Goal: Task Accomplishment & Management: Manage account settings

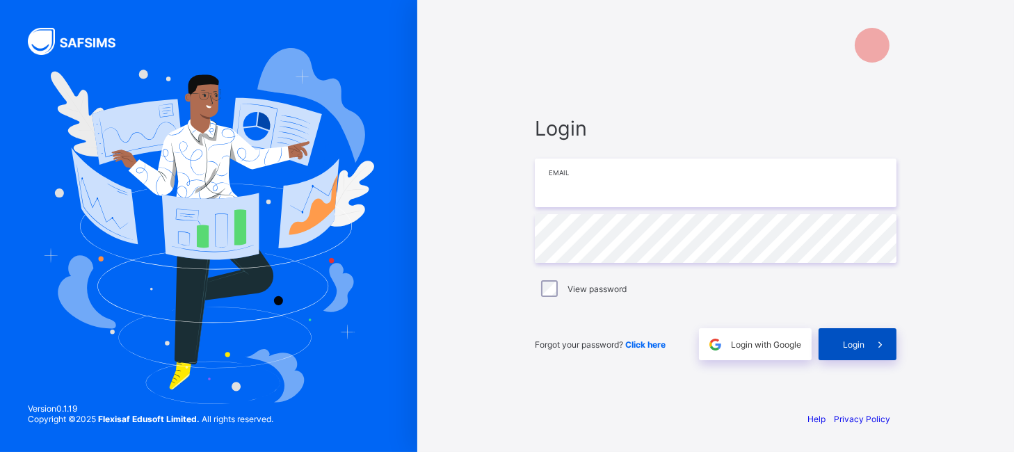
type input "**********"
click at [873, 339] on icon at bounding box center [880, 344] width 15 height 13
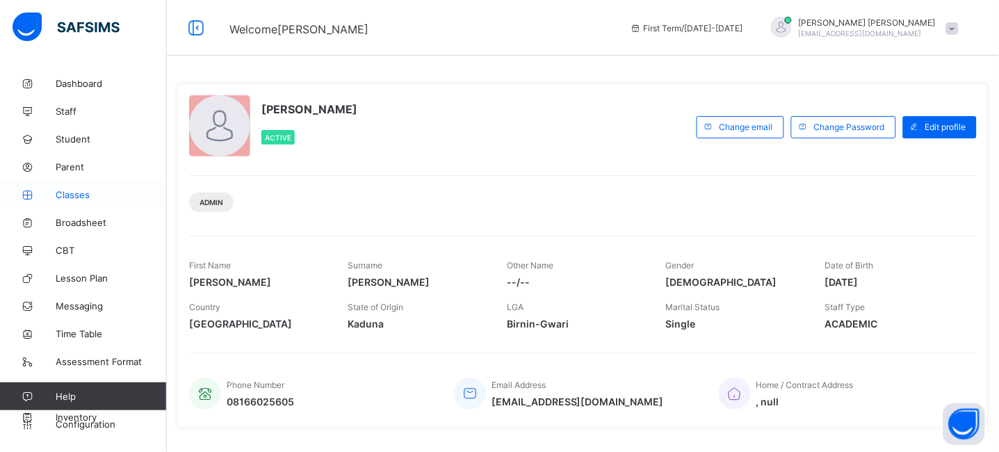
click at [70, 201] on link "Classes" at bounding box center [83, 195] width 167 height 28
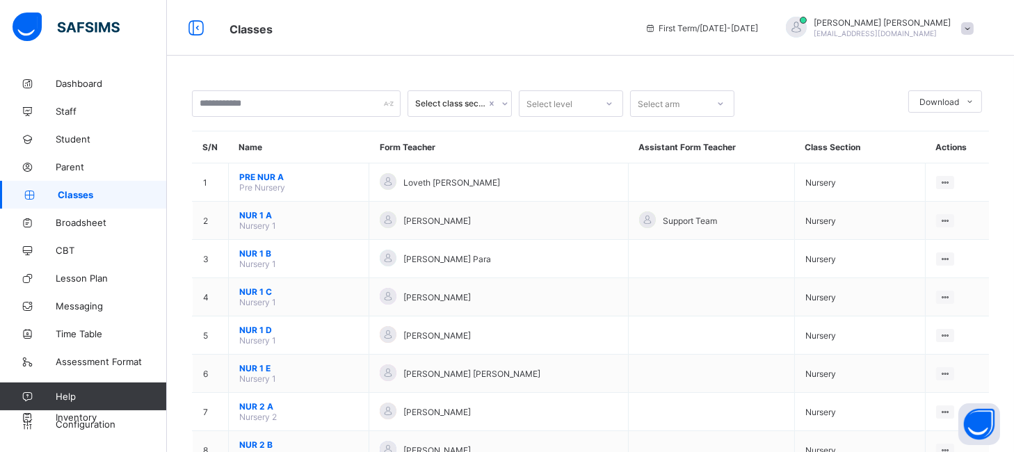
click at [490, 255] on div "[PERSON_NAME] Para" at bounding box center [499, 259] width 238 height 19
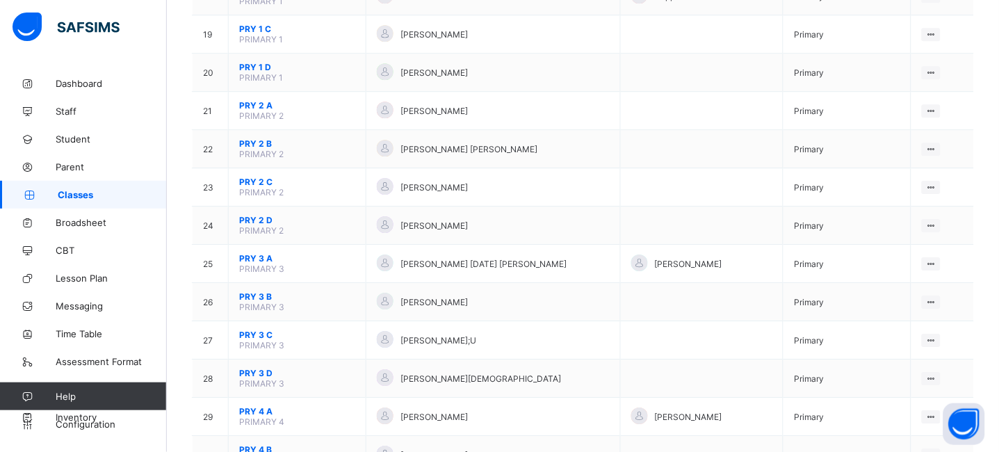
scroll to position [908, 0]
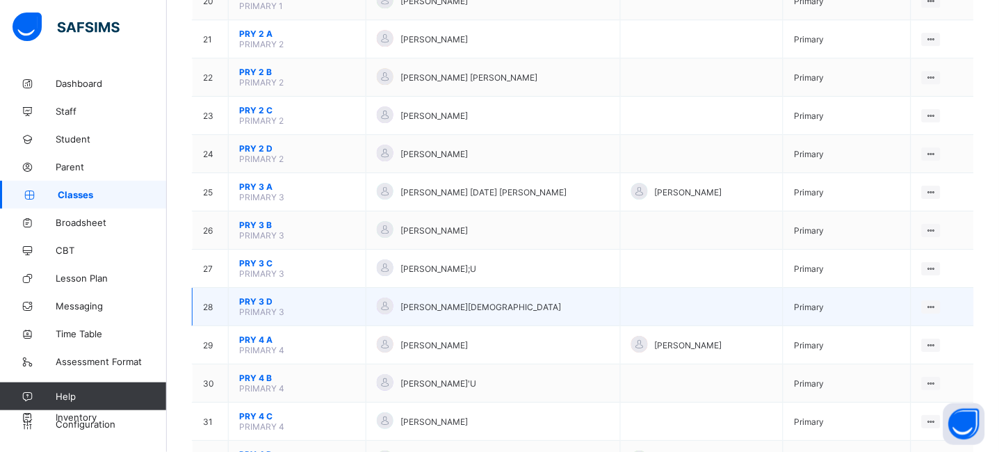
click at [262, 299] on span "PRY 3 D" at bounding box center [297, 301] width 116 height 10
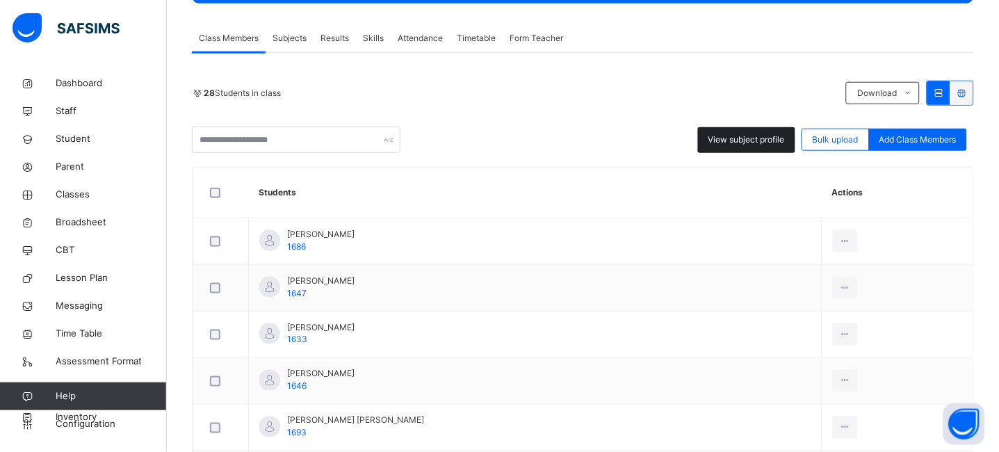
scroll to position [72, 0]
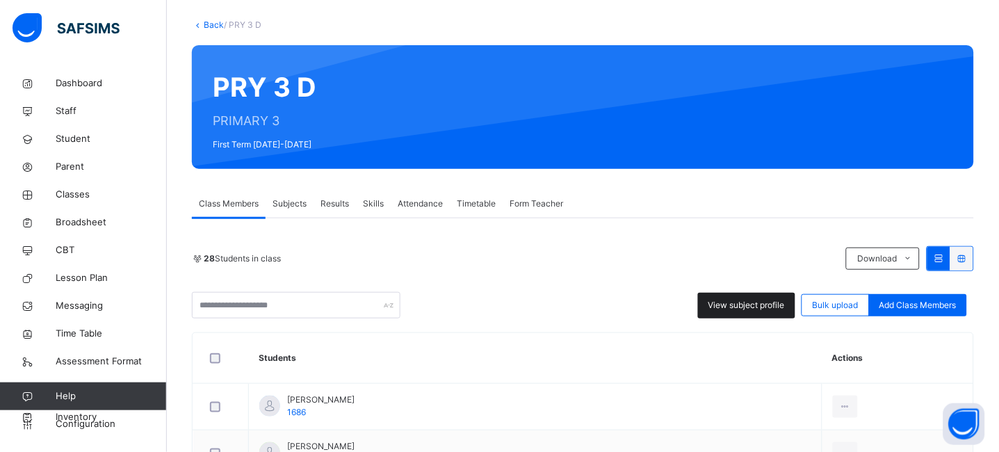
click at [748, 301] on span "View subject profile" at bounding box center [747, 305] width 77 height 13
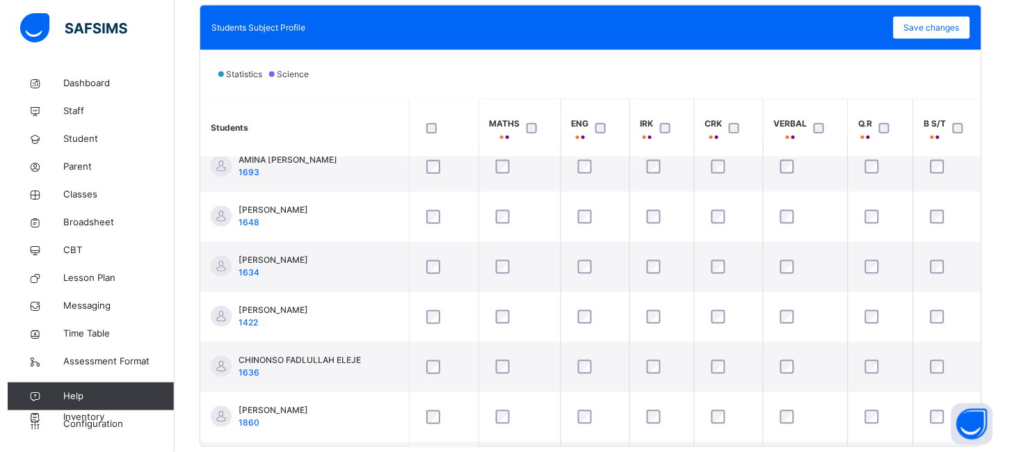
scroll to position [223, 0]
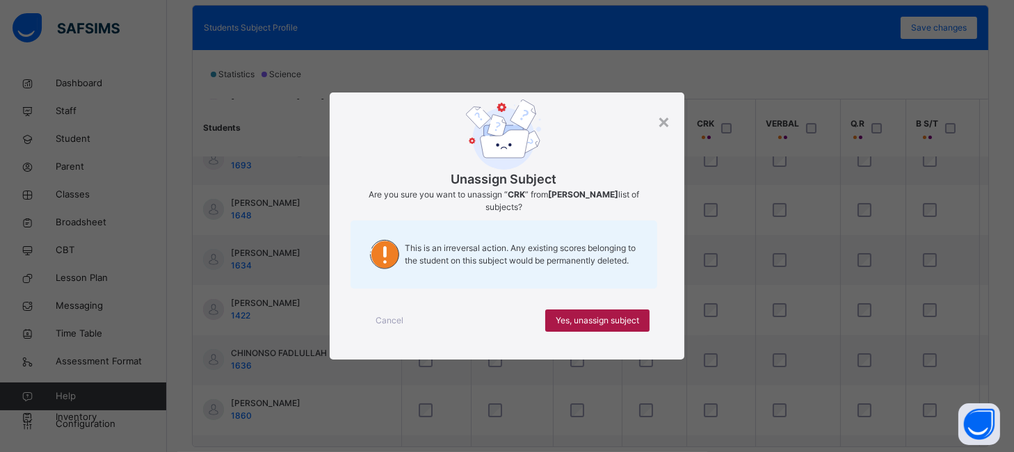
click at [603, 314] on div "Yes, unassign subject" at bounding box center [597, 320] width 104 height 22
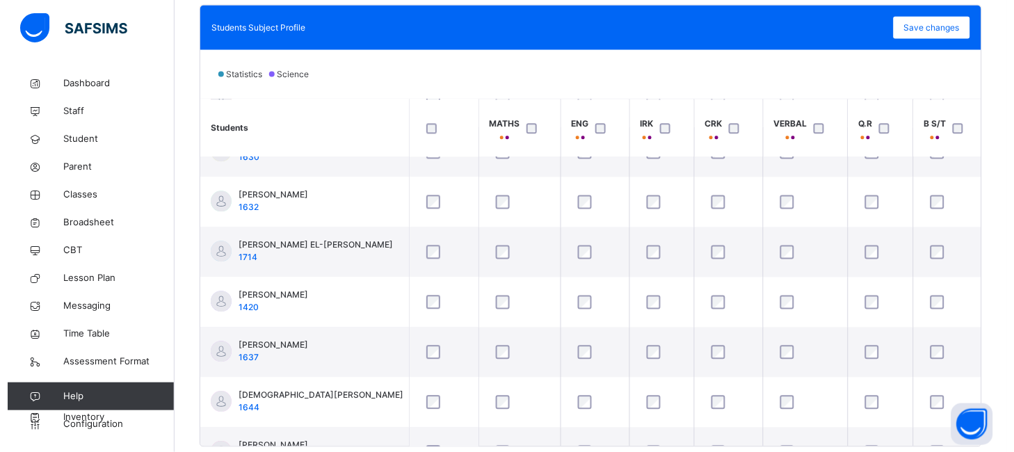
scroll to position [736, 0]
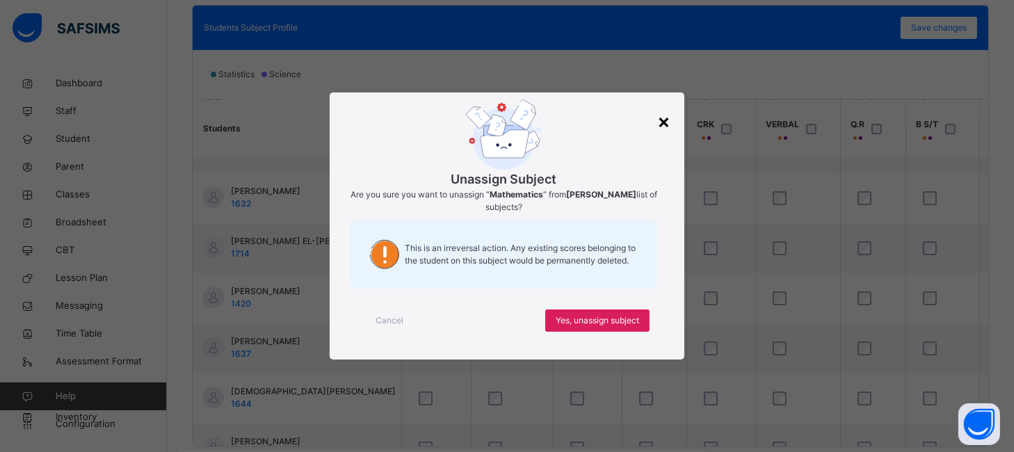
click at [668, 125] on div "×" at bounding box center [663, 120] width 13 height 29
click at [620, 318] on span "Yes, unassign subject" at bounding box center [597, 320] width 83 height 13
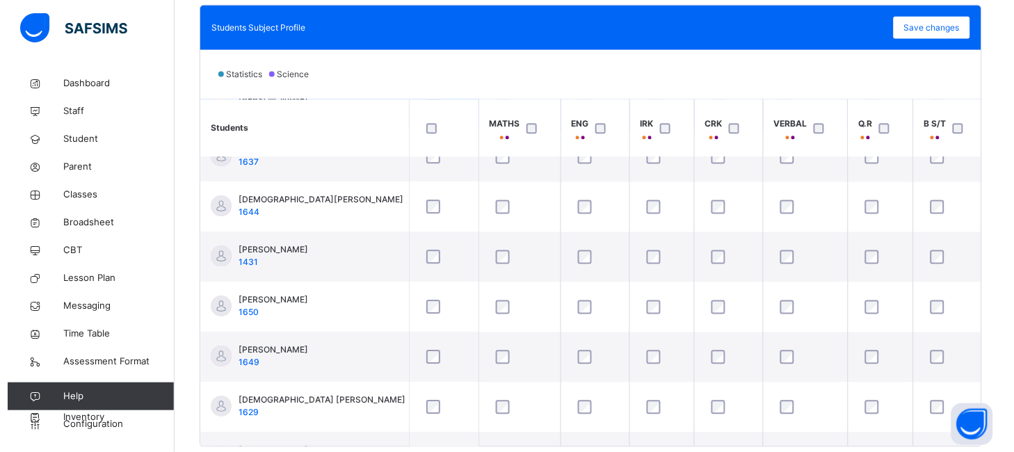
scroll to position [937, 0]
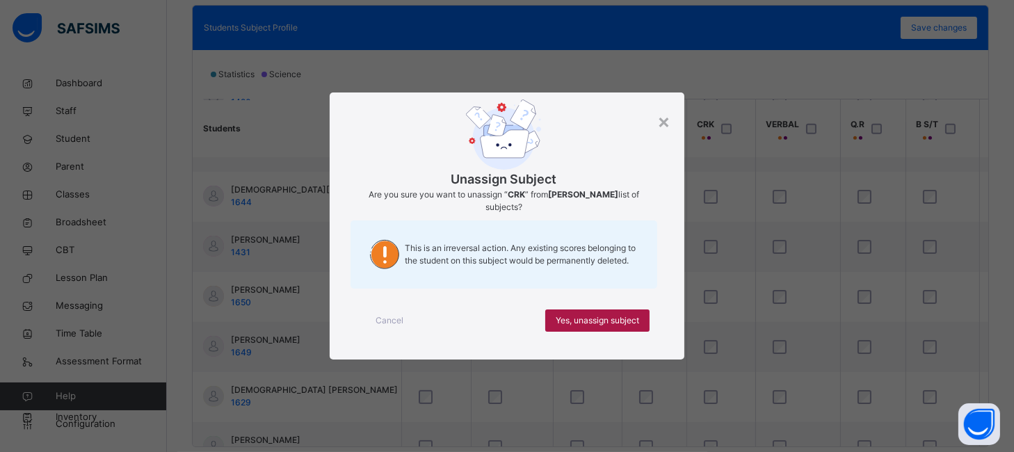
click at [616, 321] on span "Yes, unassign subject" at bounding box center [597, 320] width 83 height 13
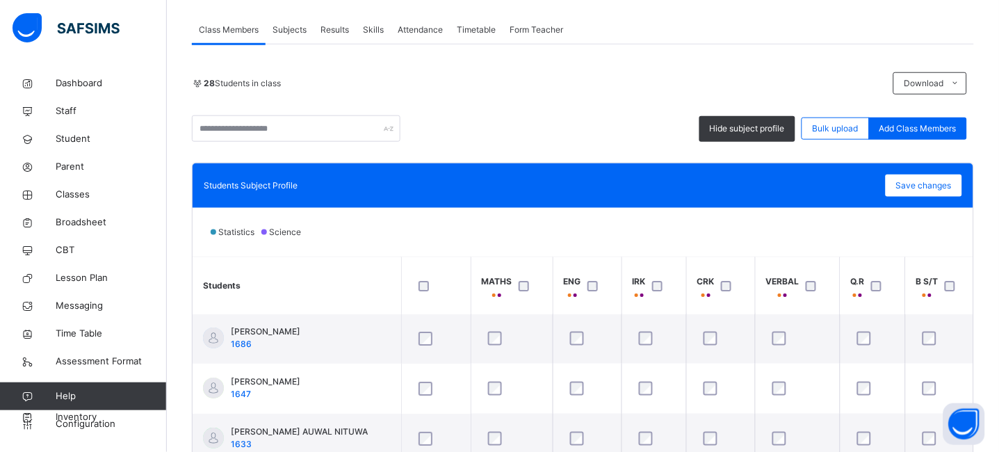
scroll to position [0, 0]
click at [939, 184] on span "Save changes" at bounding box center [924, 185] width 56 height 13
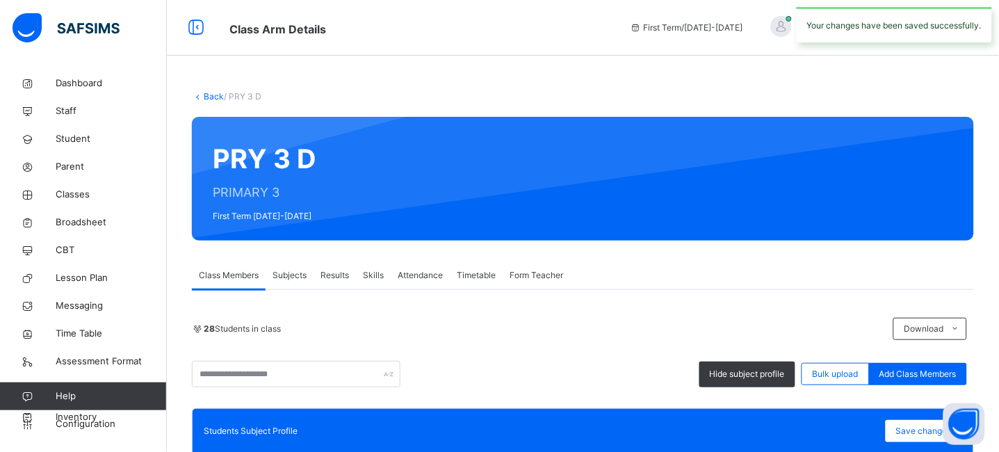
click at [213, 99] on link "Back" at bounding box center [214, 96] width 20 height 10
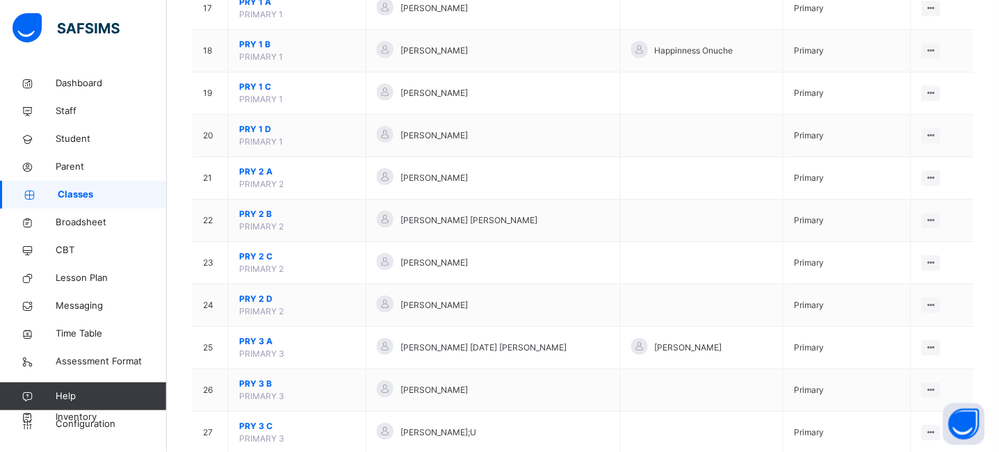
scroll to position [916, 0]
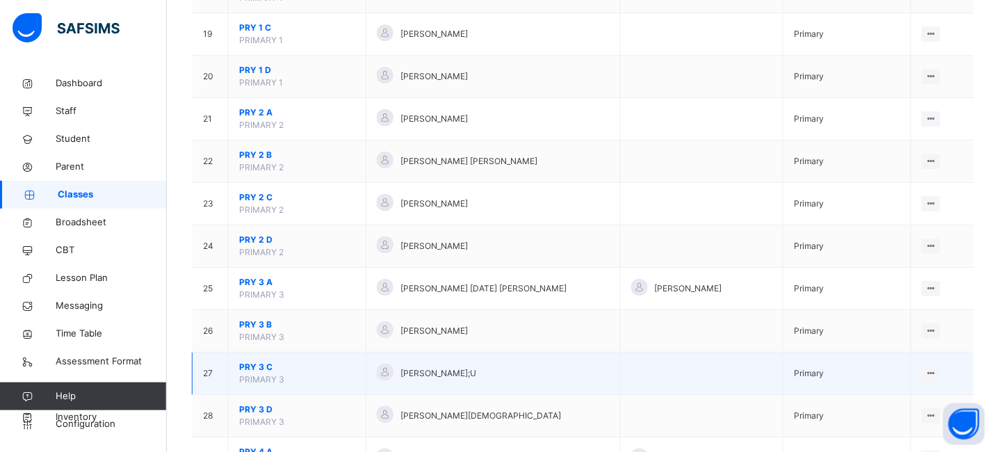
click at [261, 367] on span "PRY 3 C" at bounding box center [297, 367] width 116 height 13
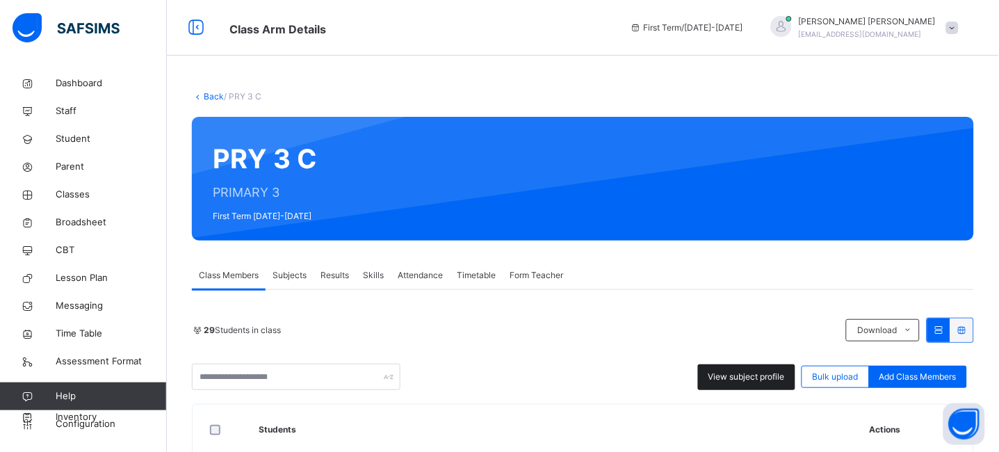
click at [764, 380] on span "View subject profile" at bounding box center [747, 377] width 77 height 13
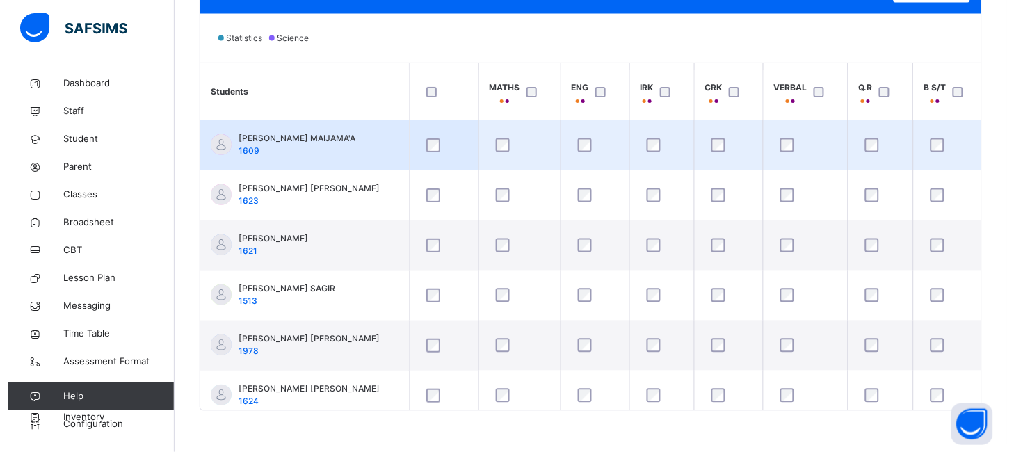
scroll to position [101, 0]
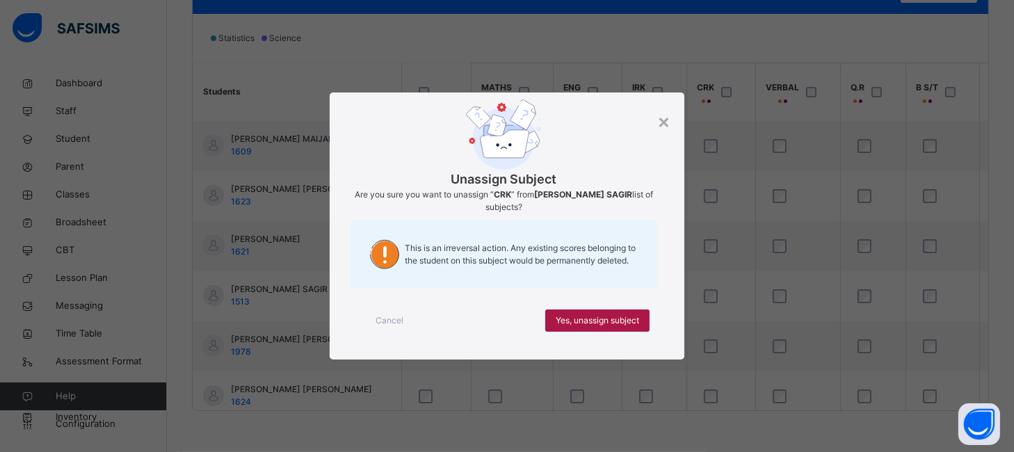
click at [595, 321] on span "Yes, unassign subject" at bounding box center [597, 320] width 83 height 13
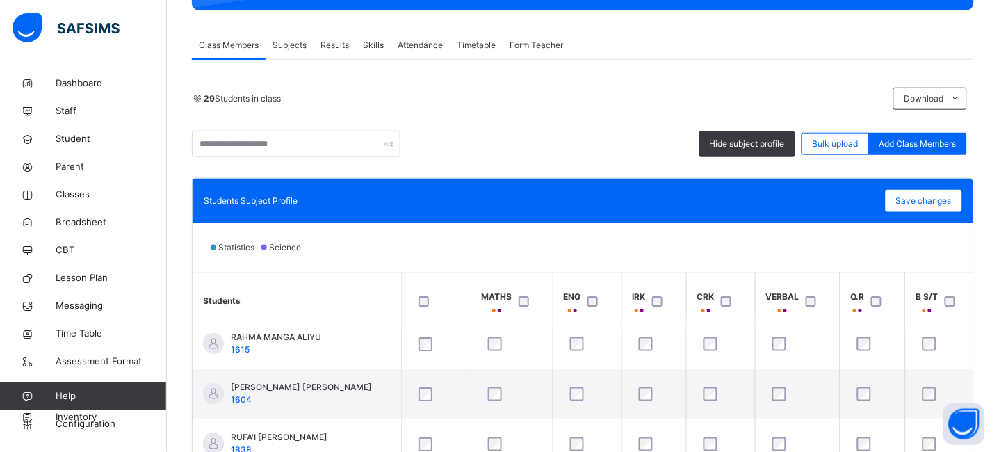
scroll to position [223, 0]
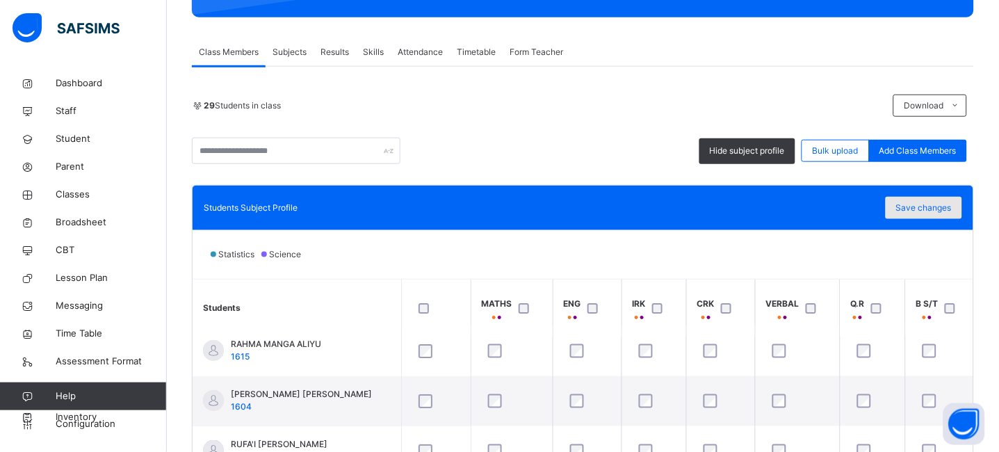
click at [944, 206] on span "Save changes" at bounding box center [924, 208] width 56 height 13
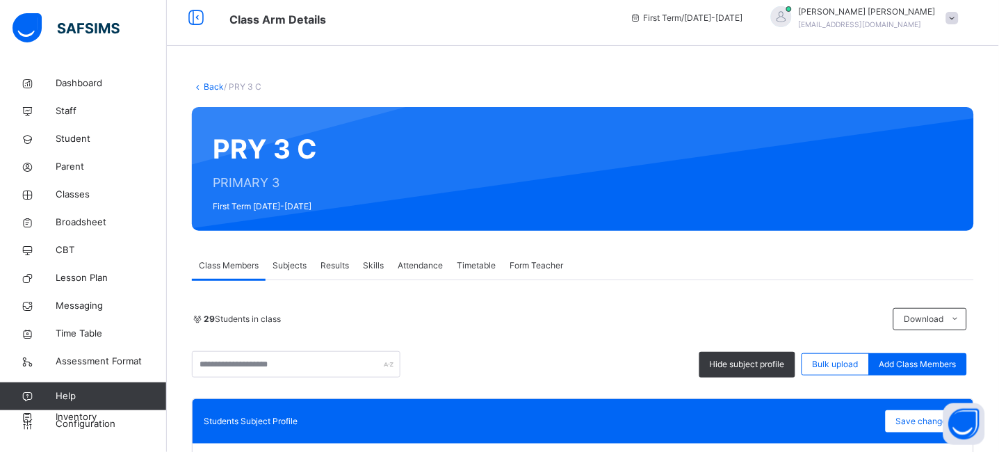
scroll to position [0, 0]
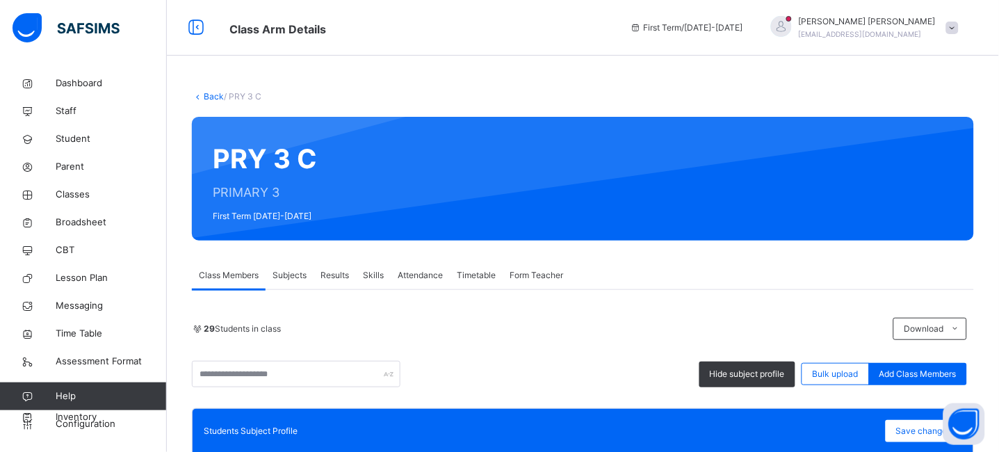
click at [207, 95] on link "Back" at bounding box center [214, 96] width 20 height 10
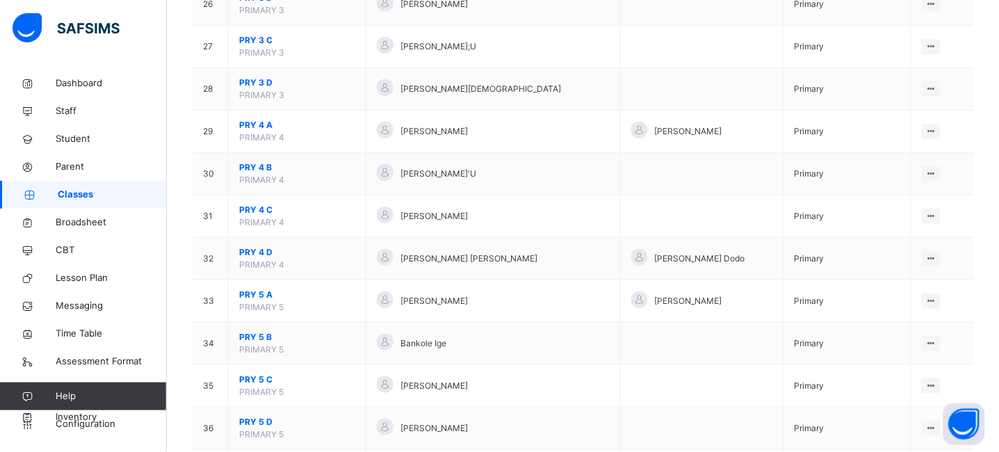
scroll to position [1406, 0]
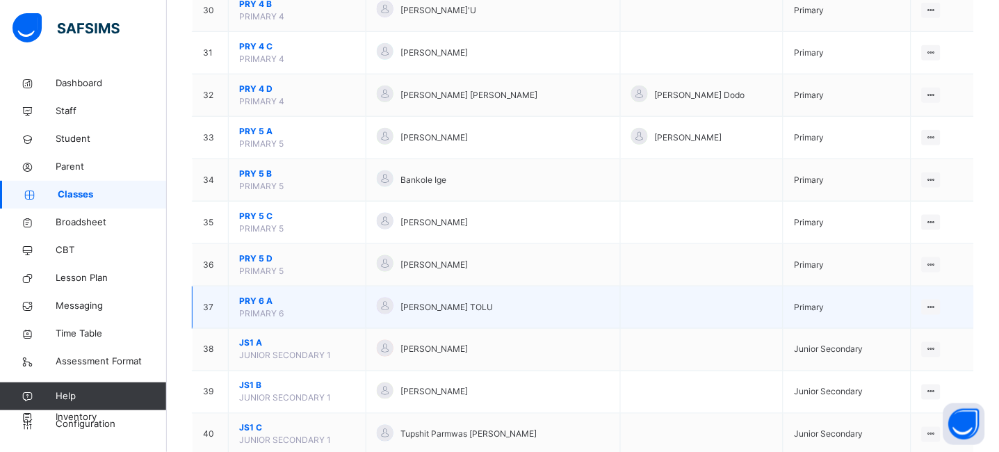
click at [255, 300] on span "PRY 6 A" at bounding box center [297, 301] width 116 height 13
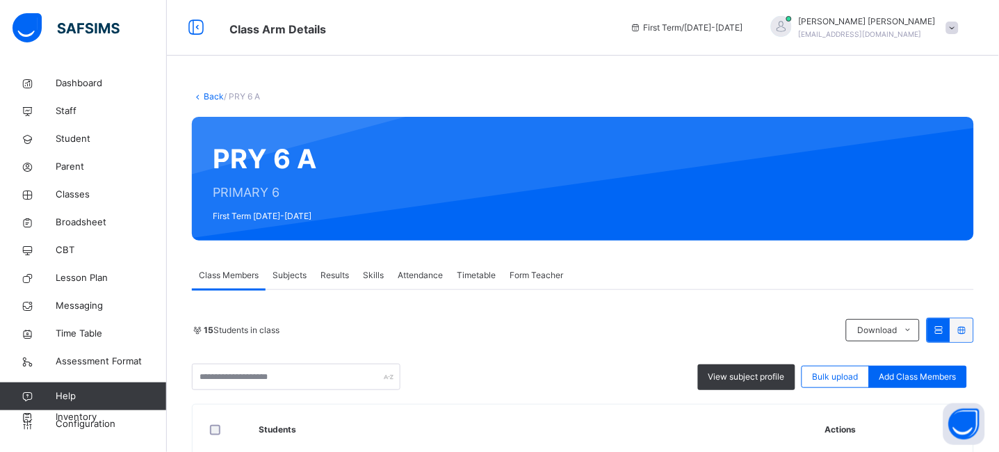
click at [531, 281] on span "Form Teacher" at bounding box center [537, 275] width 54 height 13
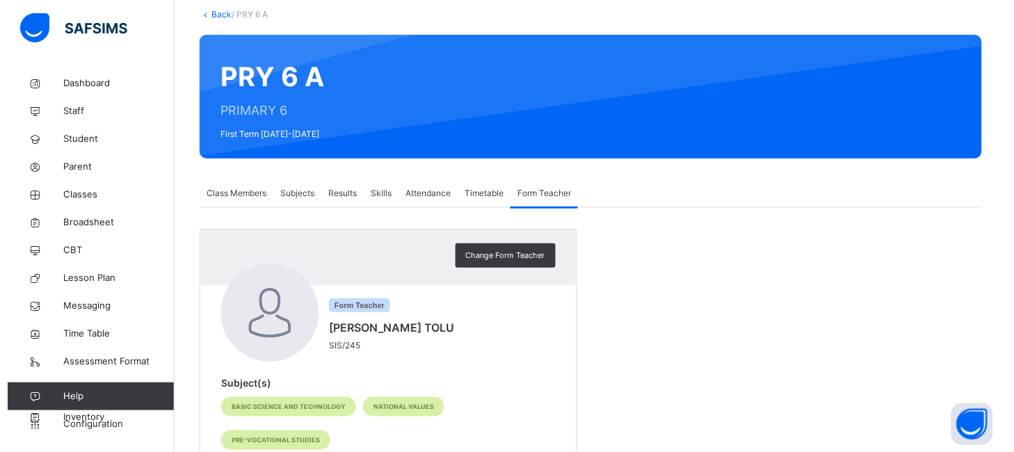
scroll to position [89, 0]
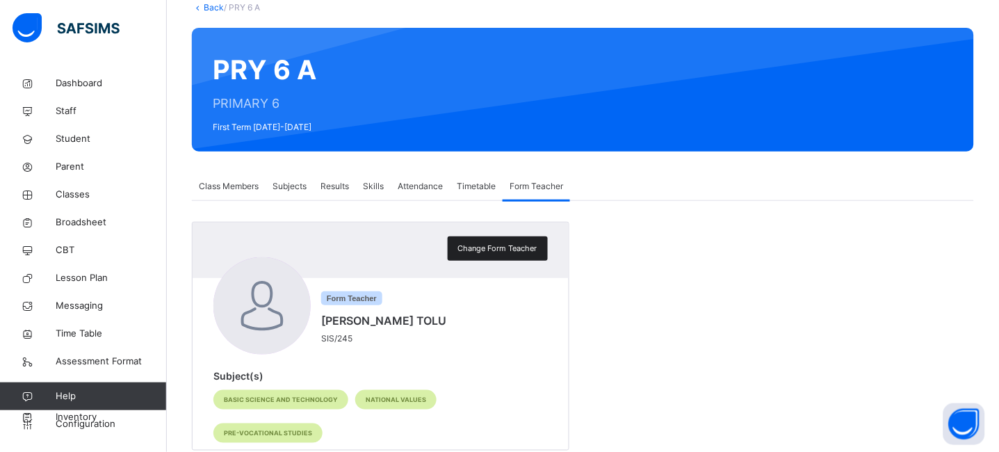
click at [502, 245] on span "Change Form Teacher" at bounding box center [497, 249] width 79 height 12
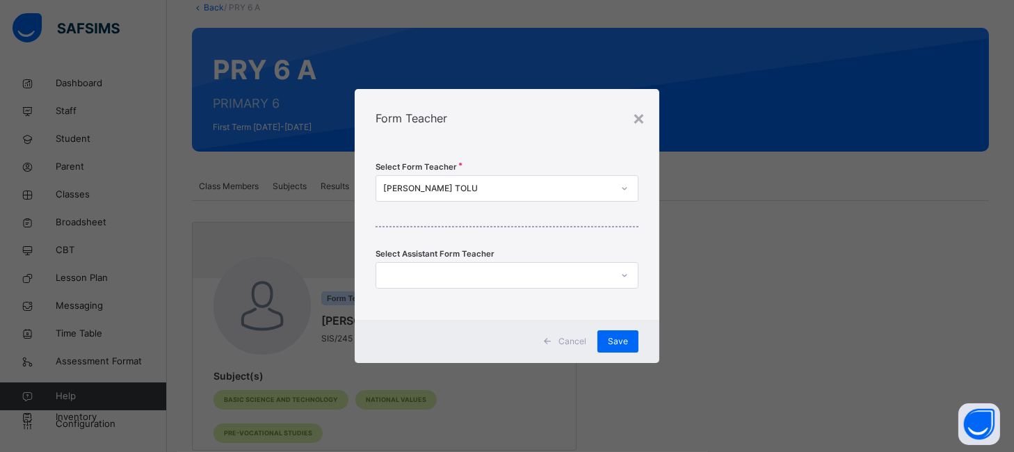
click at [510, 186] on div "[PERSON_NAME] TOLU" at bounding box center [497, 188] width 229 height 13
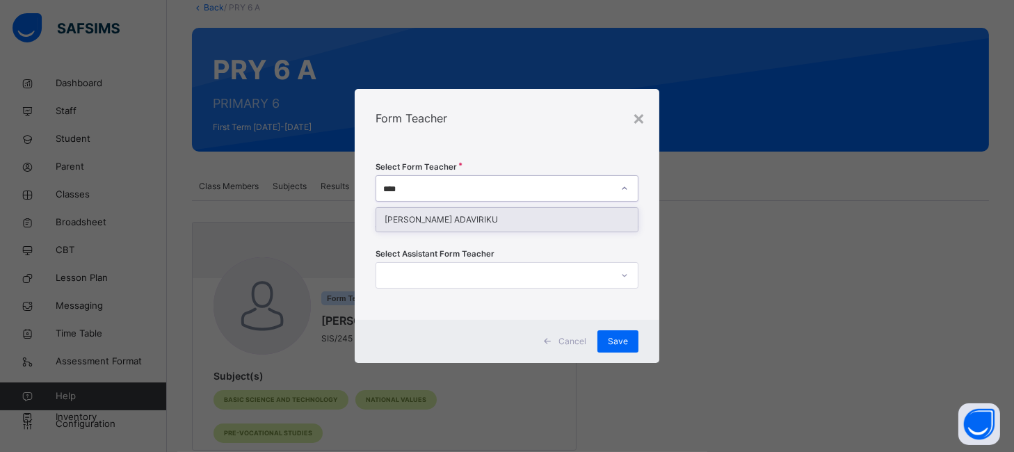
type input "*****"
click at [486, 218] on div "[PERSON_NAME] ADAVIRIKU" at bounding box center [506, 220] width 261 height 24
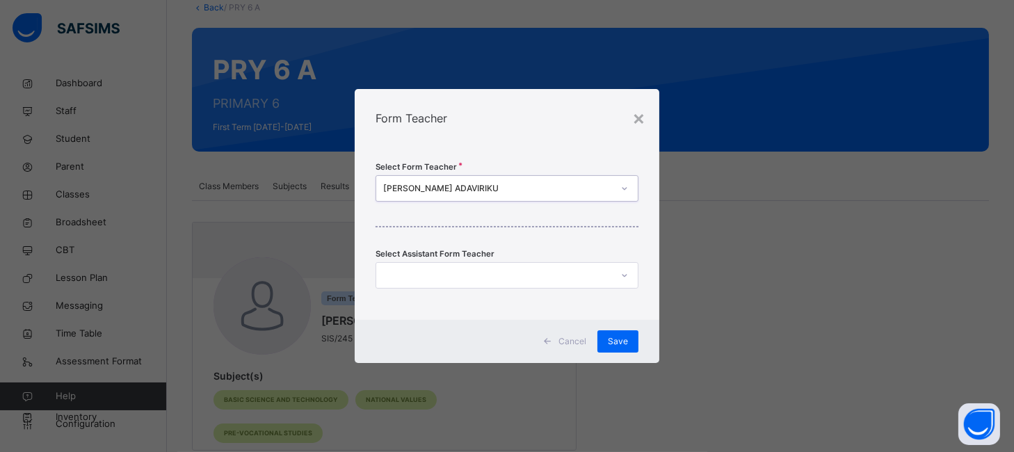
click at [547, 129] on div "Form Teacher" at bounding box center [507, 118] width 304 height 58
click at [629, 341] on div "Save" at bounding box center [617, 341] width 41 height 22
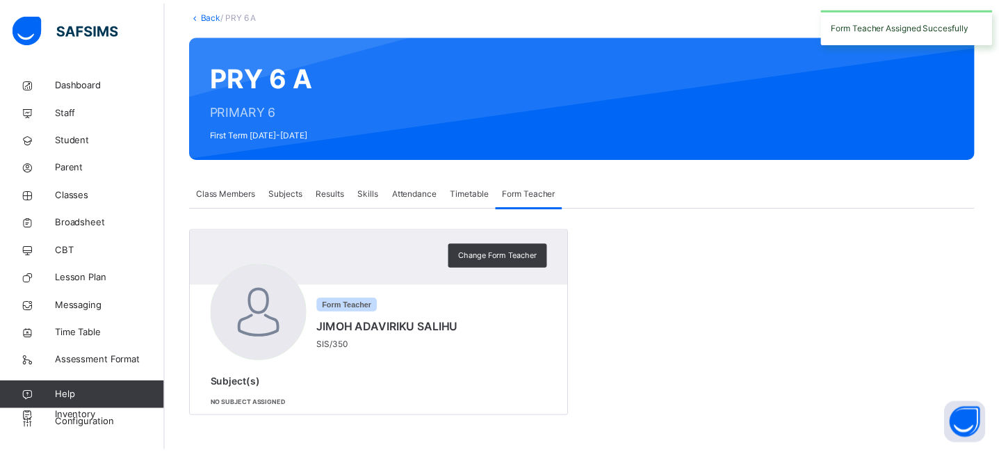
scroll to position [81, 0]
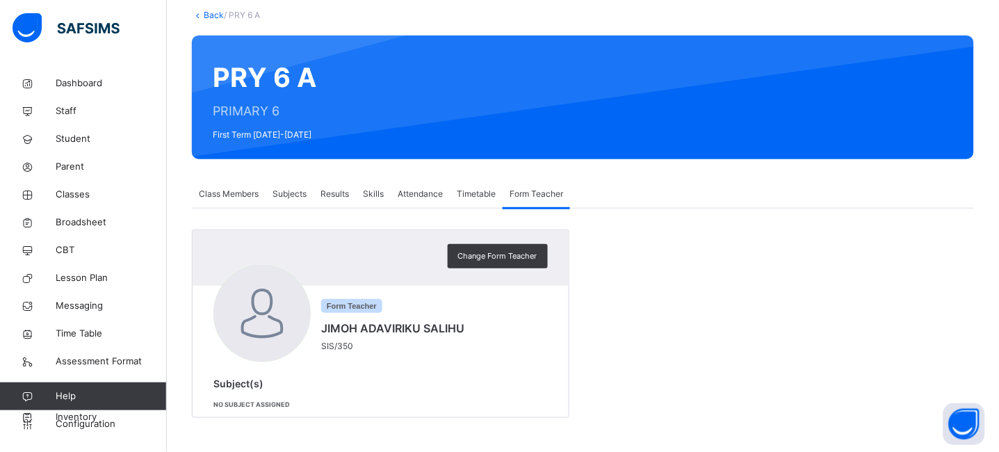
click at [209, 11] on link "Back" at bounding box center [214, 15] width 20 height 10
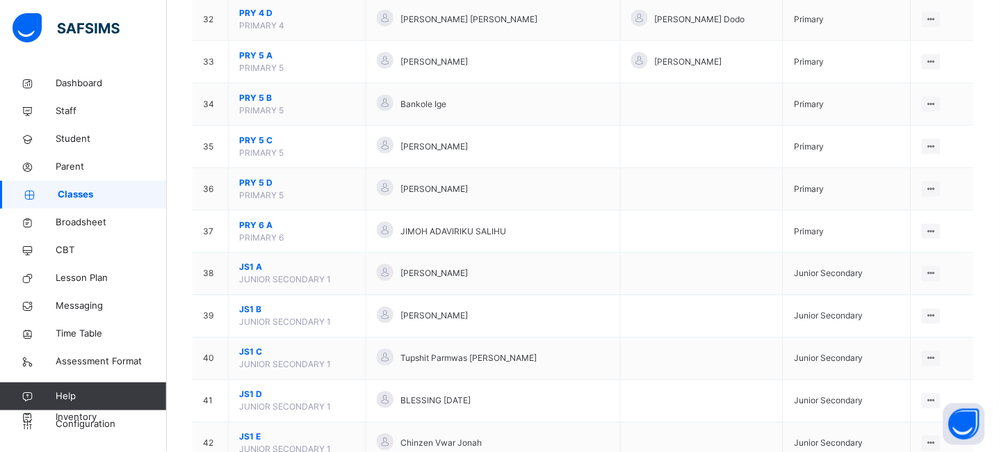
scroll to position [1478, 0]
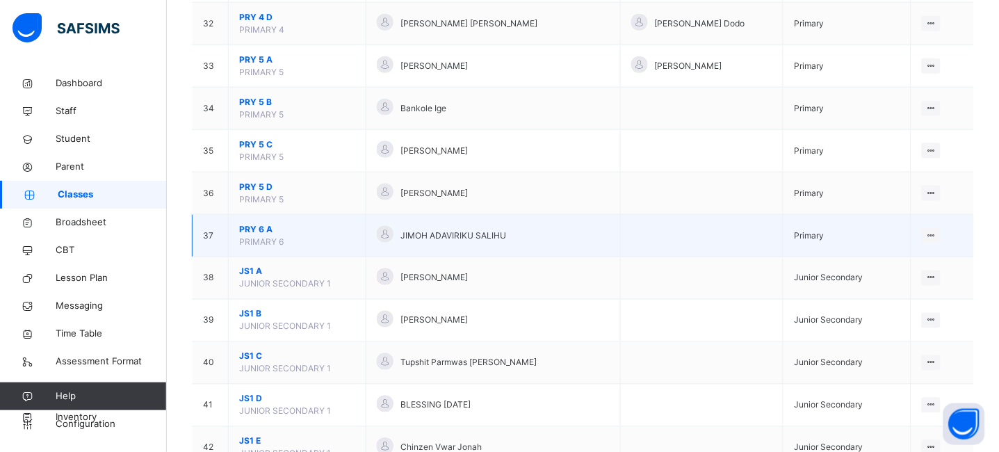
click at [247, 225] on span "PRY 6 A" at bounding box center [297, 229] width 116 height 13
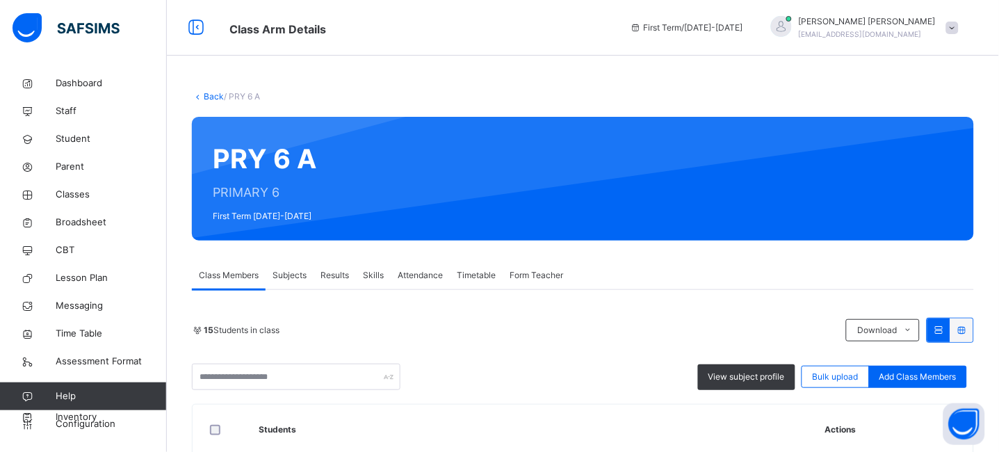
click at [286, 277] on span "Subjects" at bounding box center [290, 275] width 34 height 13
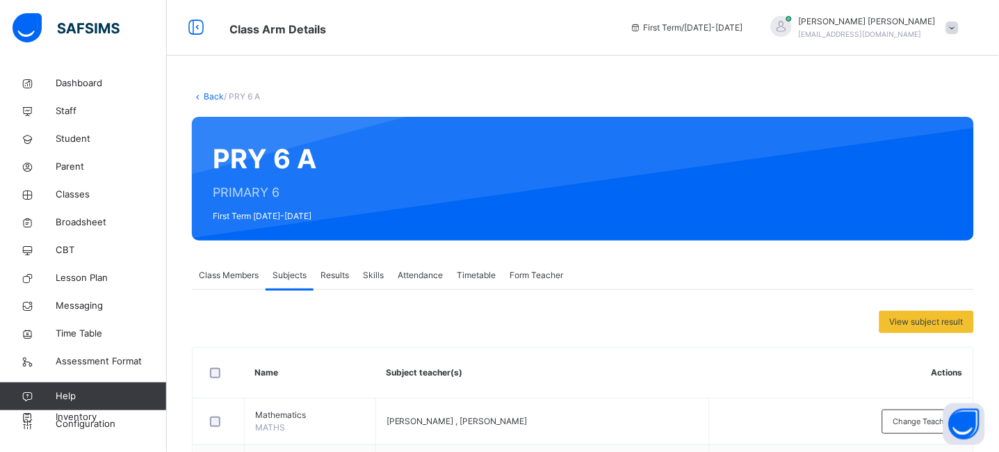
click at [207, 98] on link "Back" at bounding box center [214, 96] width 20 height 10
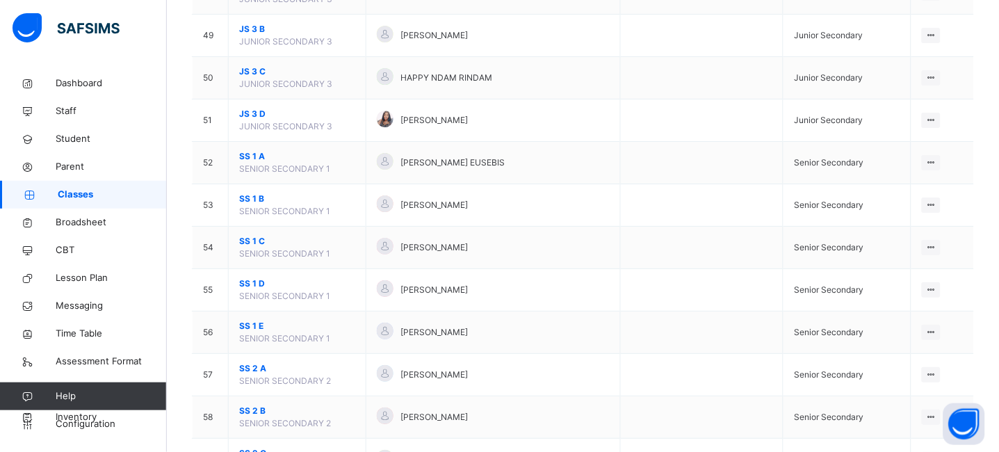
scroll to position [2194, 0]
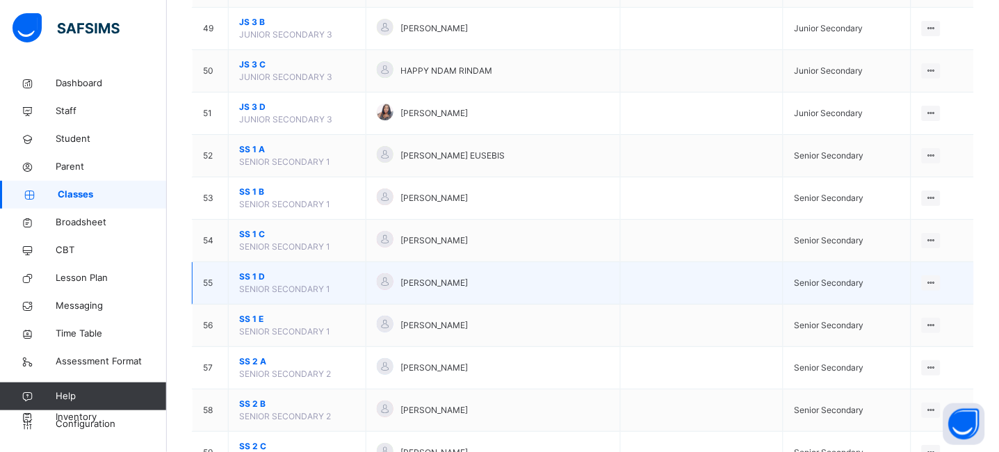
click at [250, 283] on span "SS 1 D" at bounding box center [297, 277] width 116 height 13
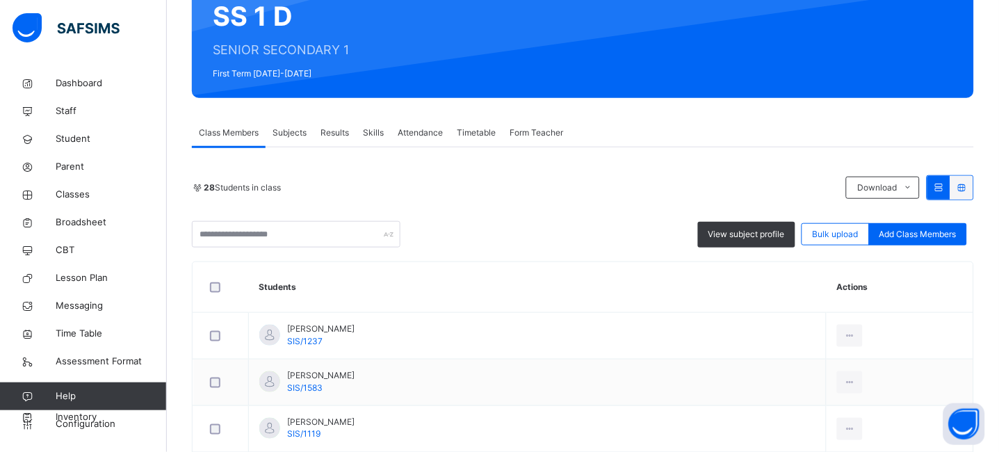
scroll to position [143, 0]
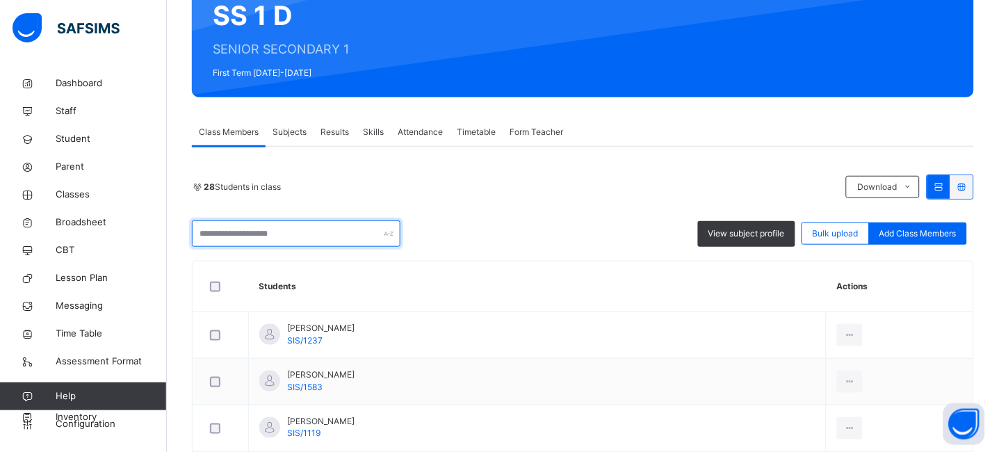
click at [273, 236] on input "text" at bounding box center [296, 233] width 209 height 26
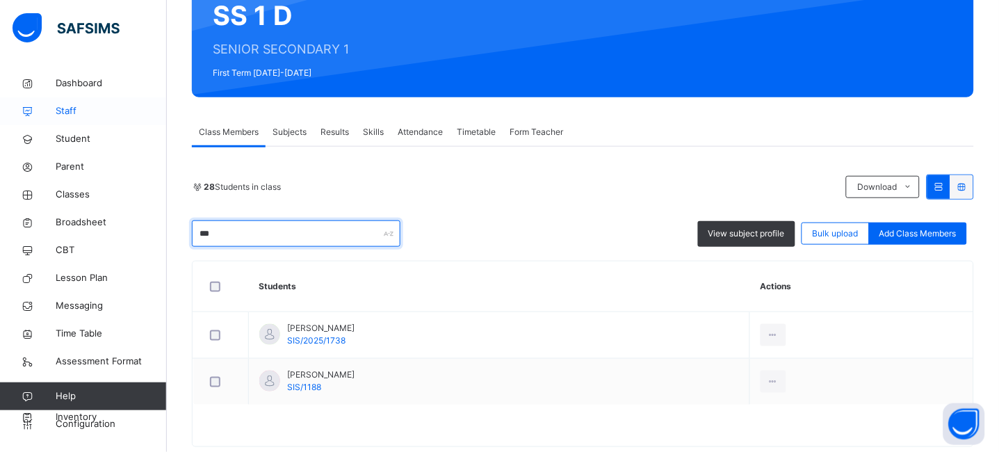
type input "***"
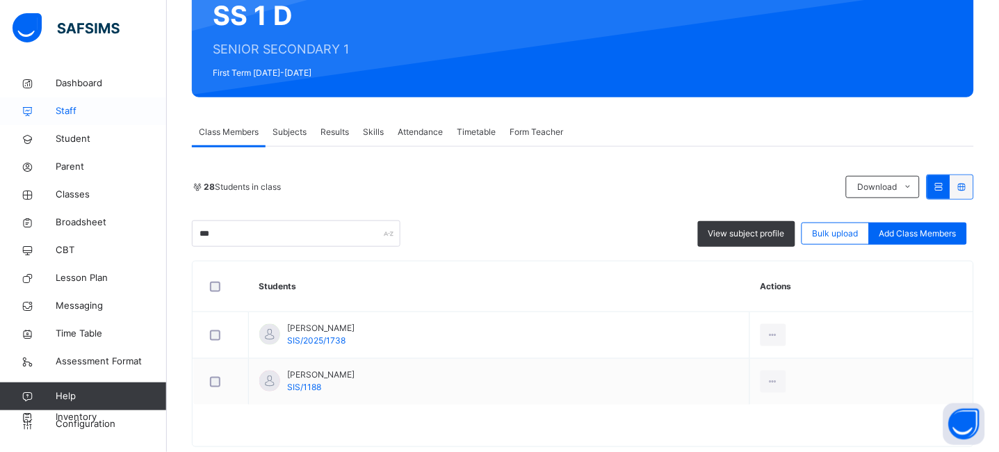
click at [76, 120] on link "Staff" at bounding box center [83, 111] width 167 height 28
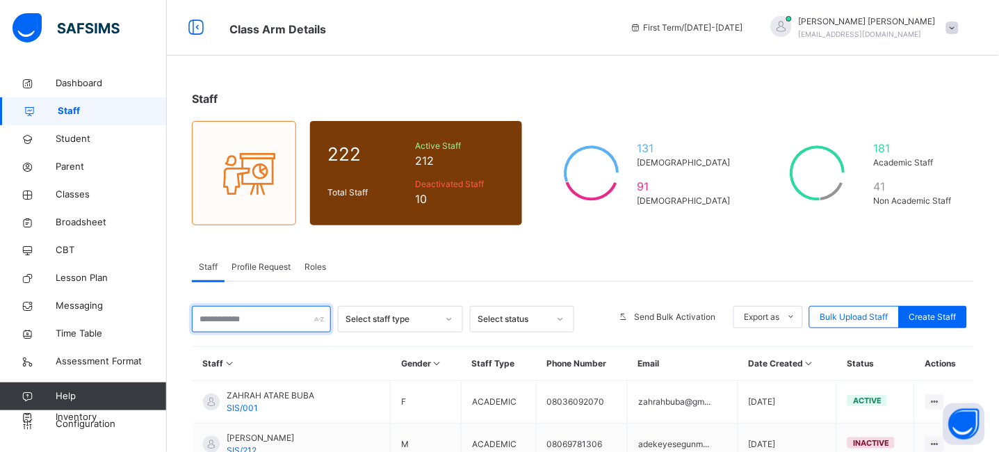
click at [268, 317] on input "text" at bounding box center [261, 319] width 139 height 26
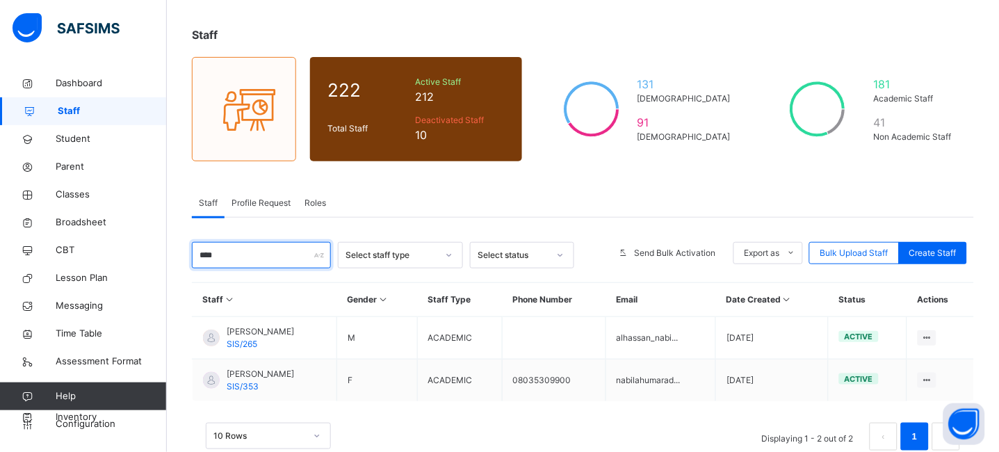
scroll to position [97, 0]
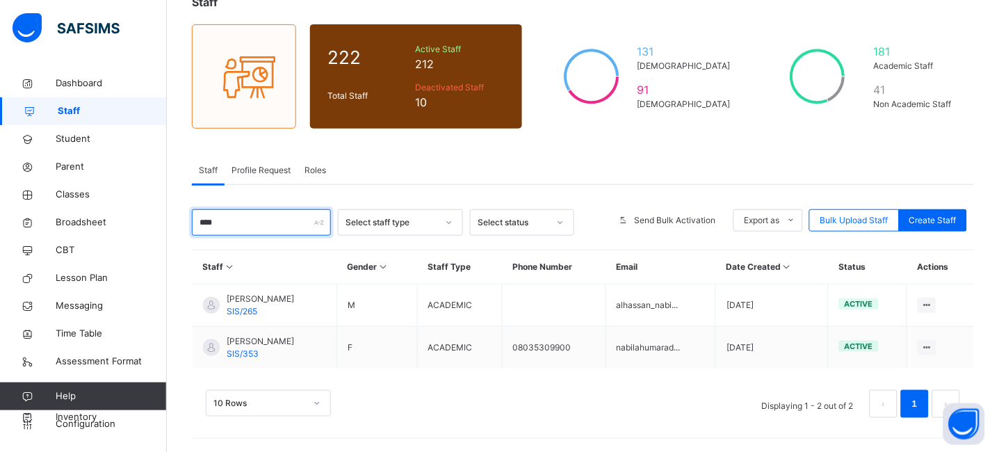
type input "****"
click at [79, 192] on span "Classes" at bounding box center [111, 195] width 111 height 14
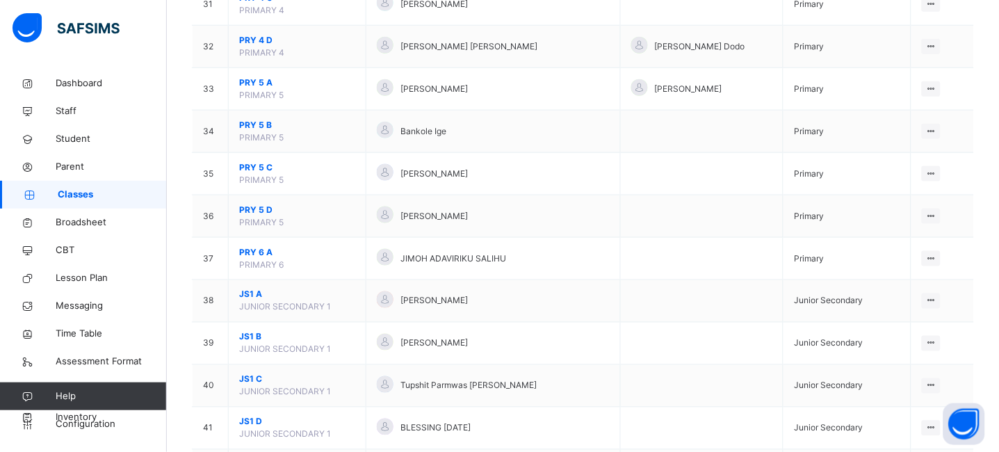
scroll to position [2593, 0]
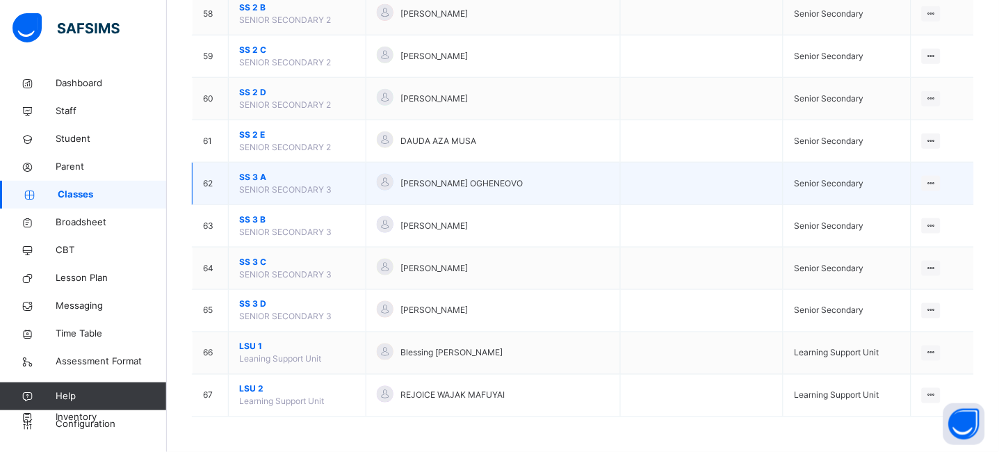
click at [257, 175] on span "SS 3 A" at bounding box center [297, 177] width 116 height 13
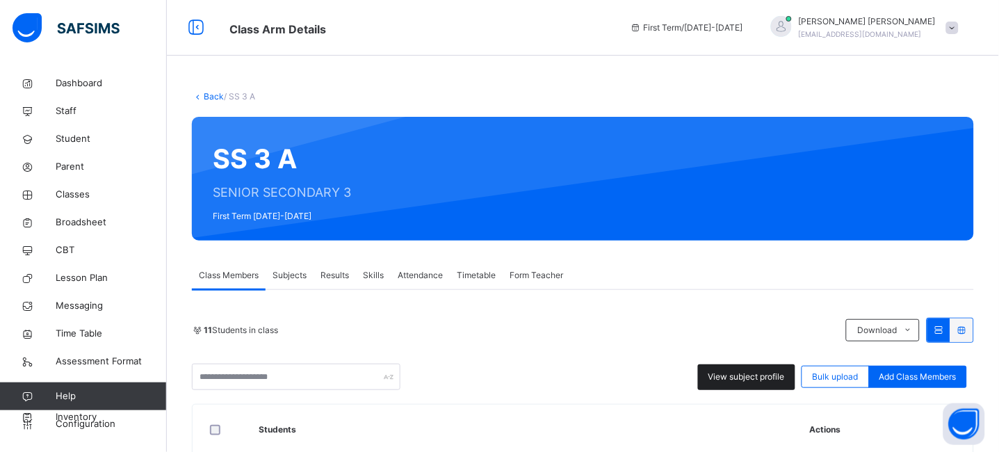
click at [753, 376] on span "View subject profile" at bounding box center [747, 377] width 77 height 13
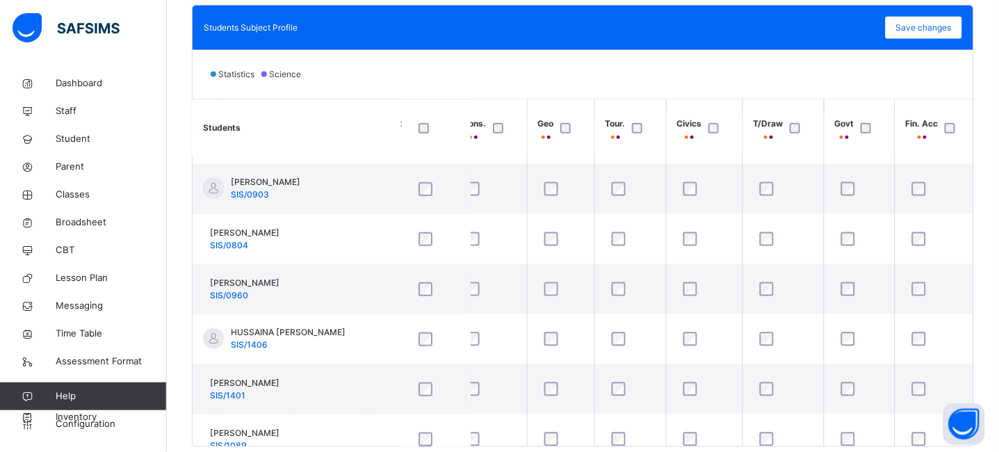
scroll to position [267, 1067]
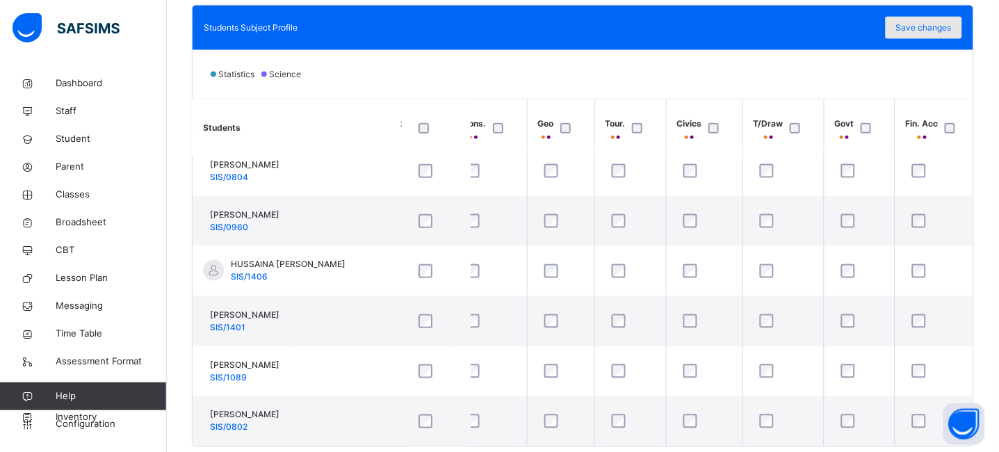
click at [935, 27] on span "Save changes" at bounding box center [924, 28] width 56 height 13
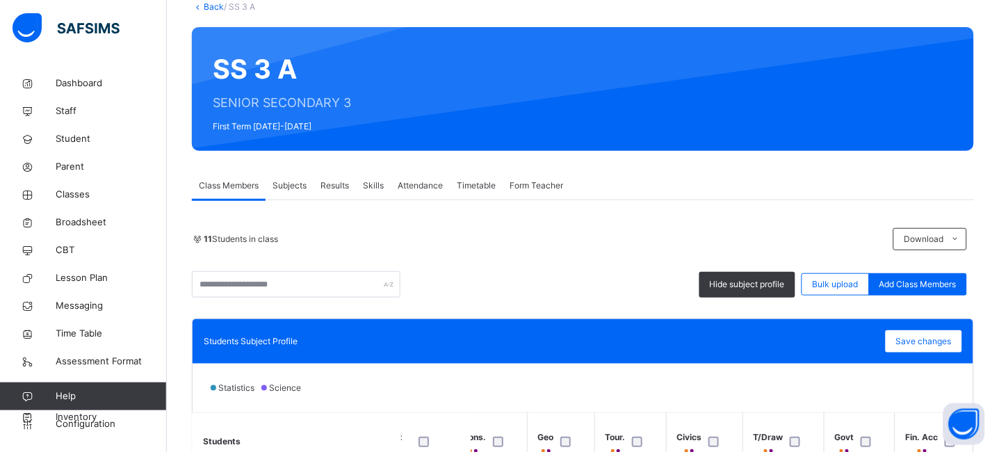
scroll to position [0, 0]
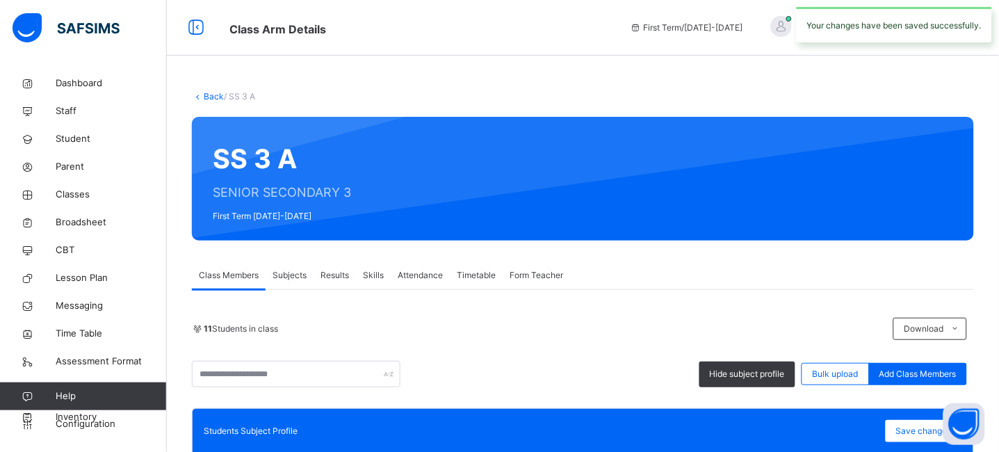
click at [213, 99] on link "Back" at bounding box center [214, 96] width 20 height 10
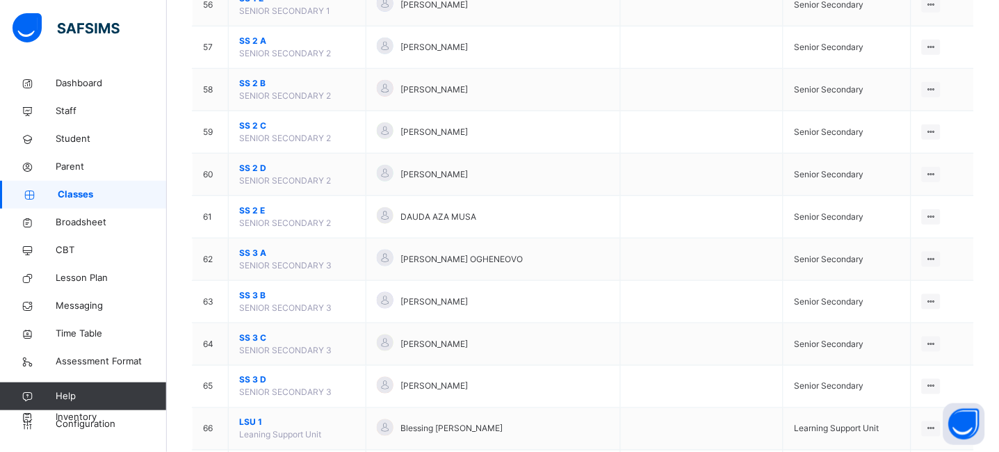
scroll to position [2493, 0]
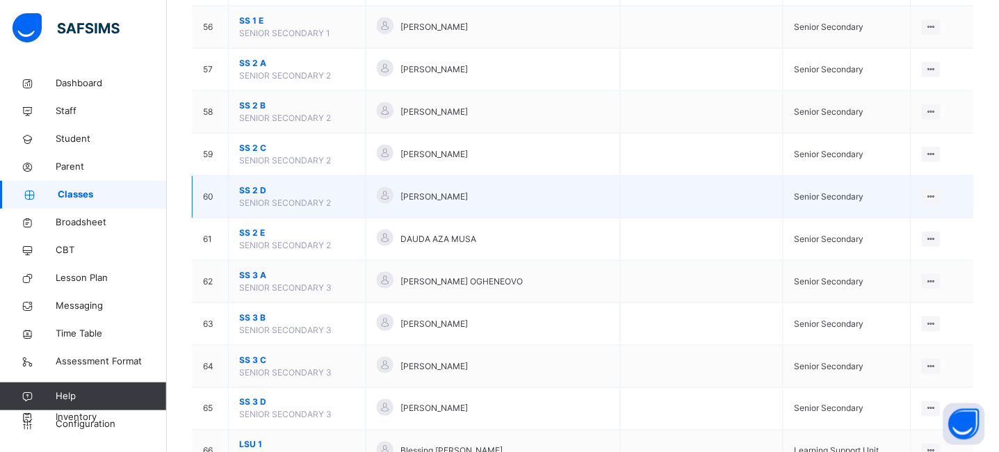
click at [255, 191] on span "SS 2 D" at bounding box center [297, 190] width 116 height 13
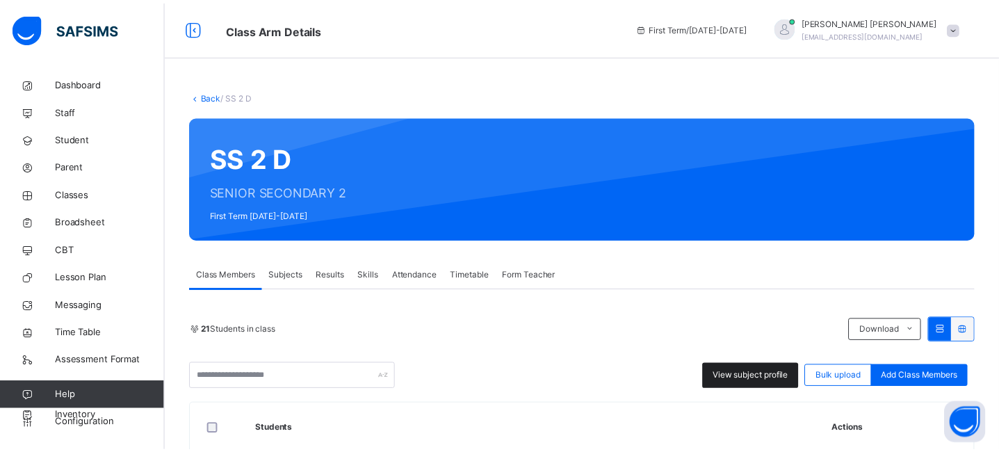
scroll to position [137, 0]
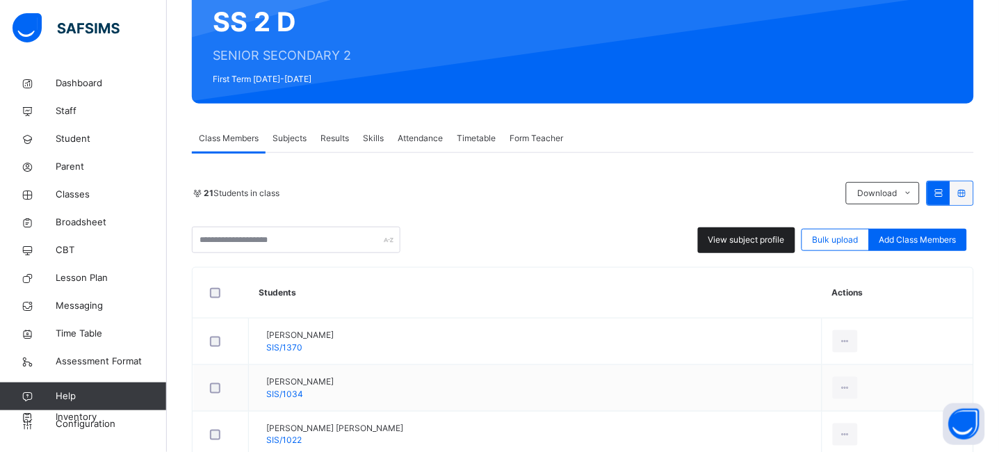
click at [741, 245] on span "View subject profile" at bounding box center [747, 240] width 77 height 13
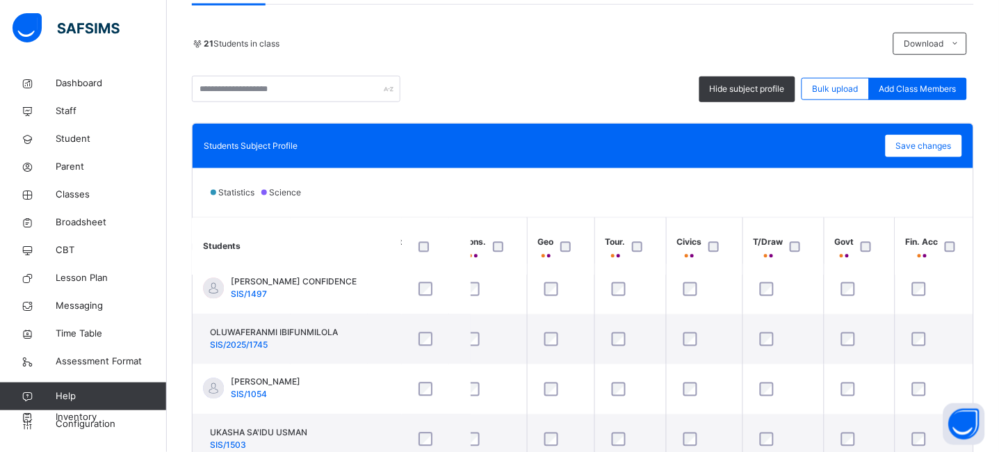
scroll to position [281, 0]
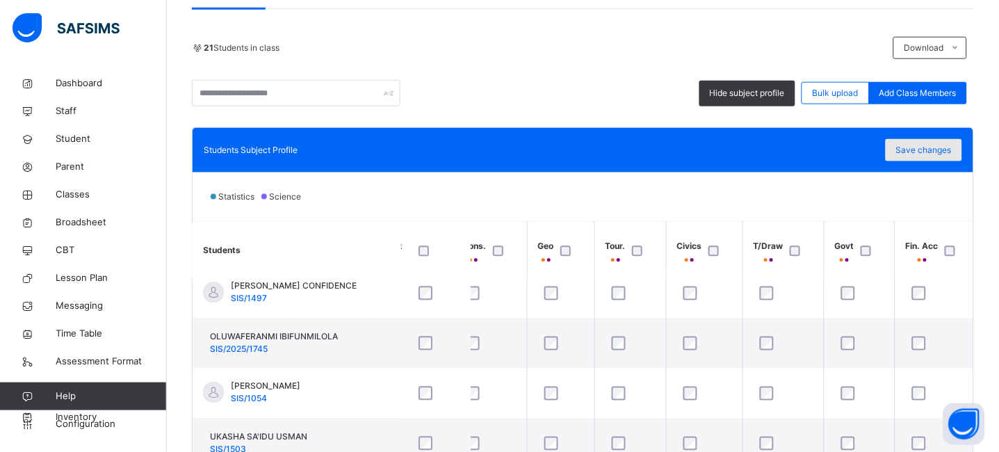
click at [948, 145] on span "Save changes" at bounding box center [924, 150] width 56 height 13
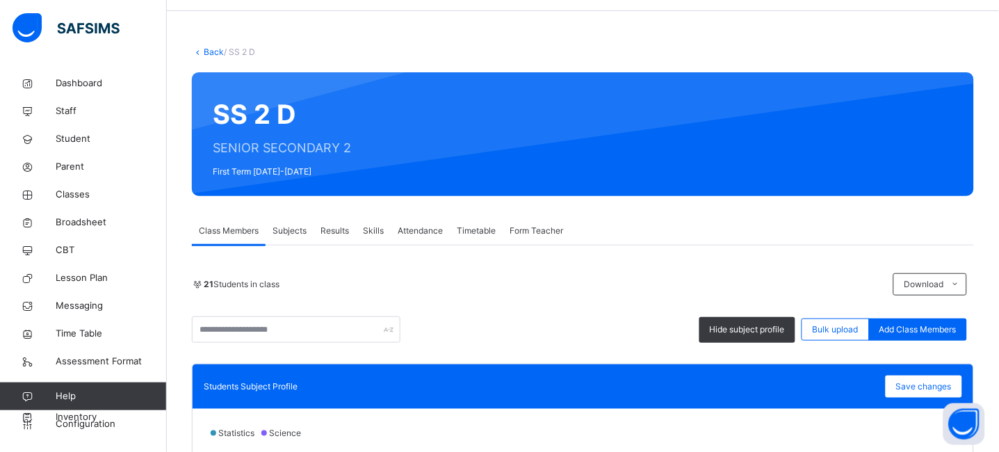
scroll to position [0, 0]
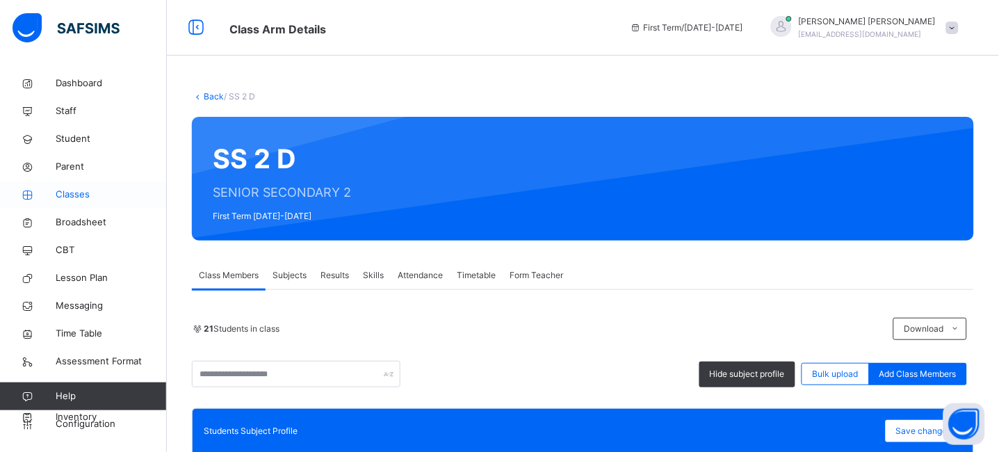
click at [77, 193] on span "Classes" at bounding box center [111, 195] width 111 height 14
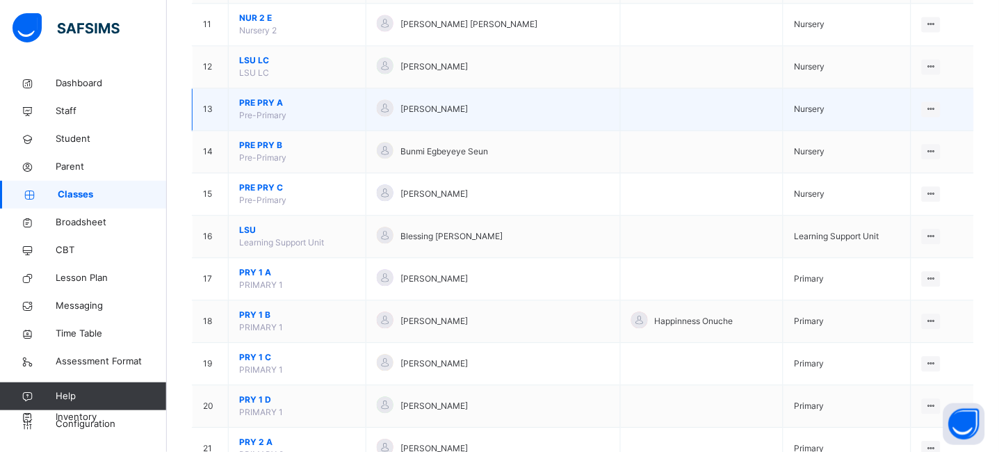
scroll to position [591, 0]
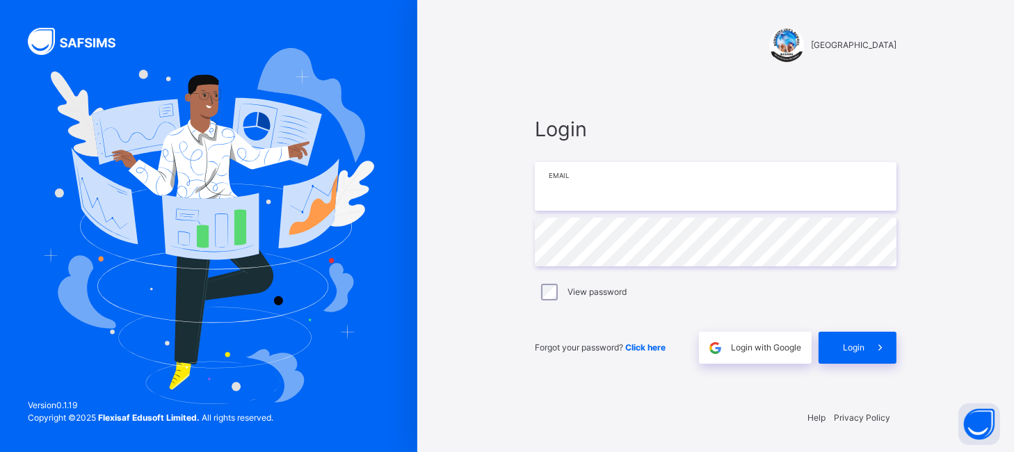
type input "**********"
